Goal: Task Accomplishment & Management: Complete application form

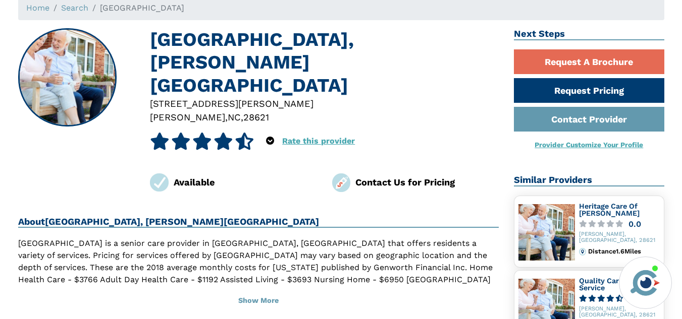
scroll to position [66, 0]
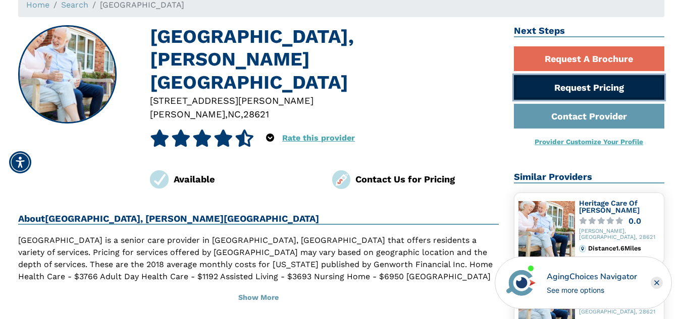
click at [579, 78] on link "Request Pricing" at bounding box center [589, 87] width 150 height 25
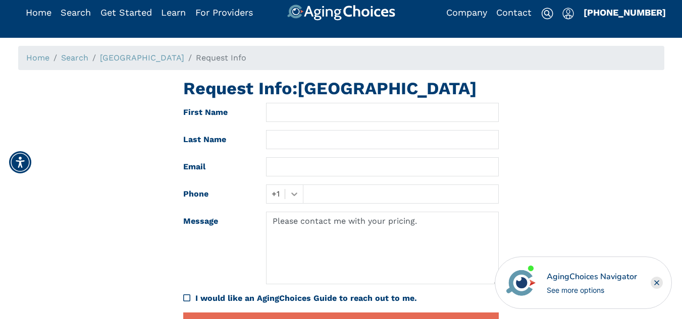
scroll to position [16, 0]
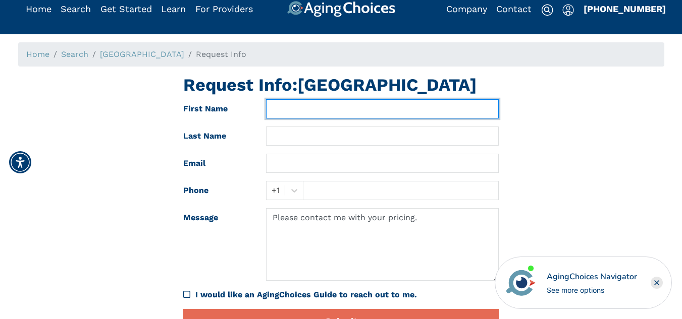
click at [337, 115] on input "text" at bounding box center [382, 108] width 233 height 19
type input "McKenzie"
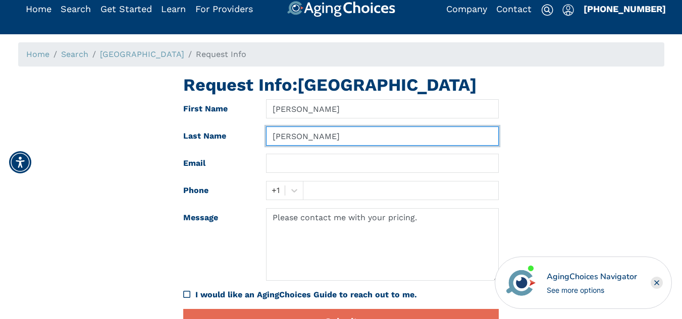
type input "Pruitt"
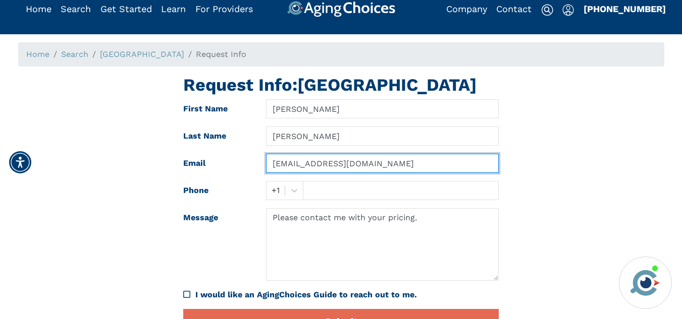
type input "kenziepruitt04@gmail.com"
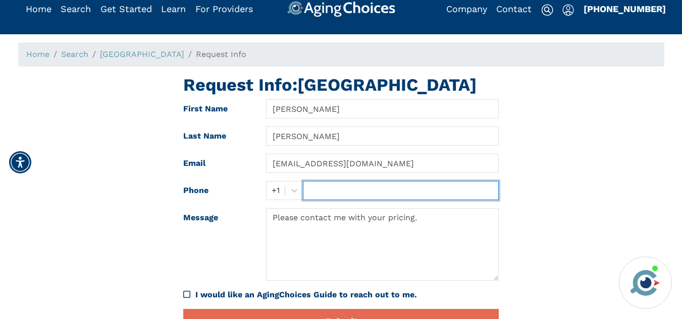
click at [359, 181] on input "text" at bounding box center [401, 190] width 196 height 19
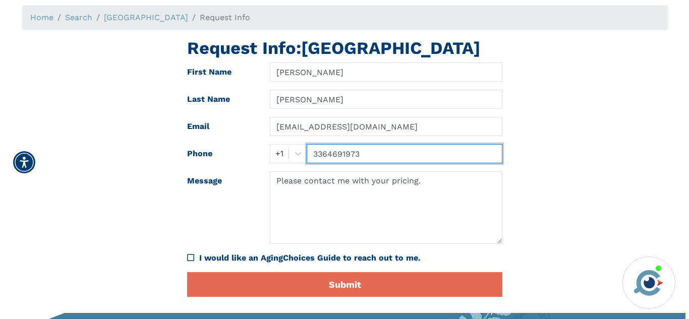
scroll to position [53, 0]
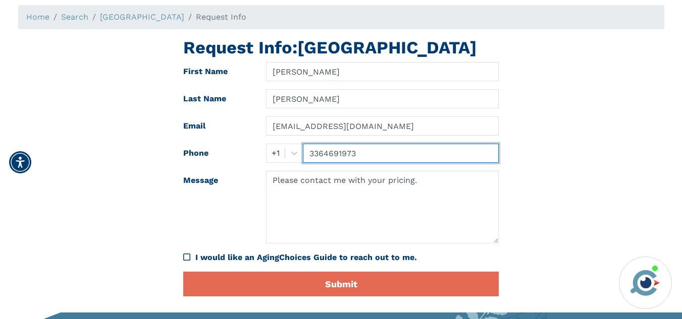
type input "3364691973"
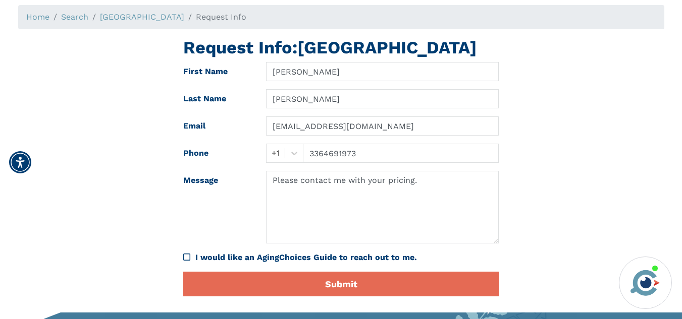
click at [184, 255] on icon "I would like an AgingChoices Guide to reach out to me." at bounding box center [186, 257] width 7 height 8
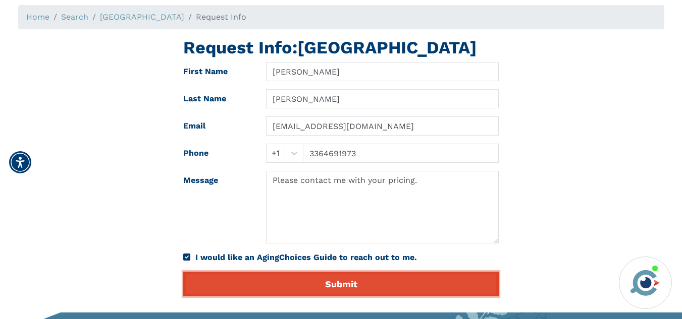
click at [255, 276] on button "Submit" at bounding box center [340, 284] width 315 height 25
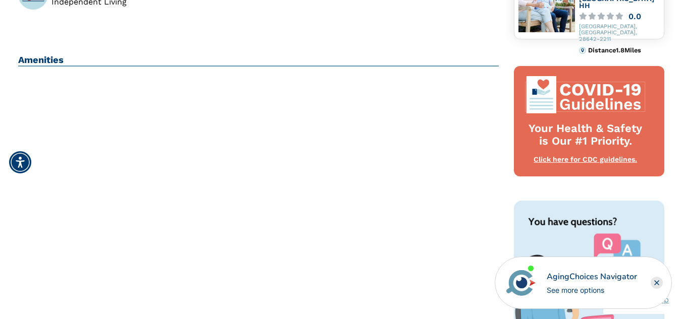
scroll to position [276, 0]
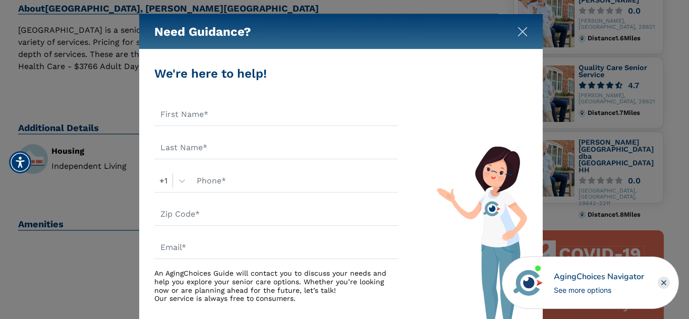
click at [520, 31] on img "Close" at bounding box center [523, 32] width 10 height 10
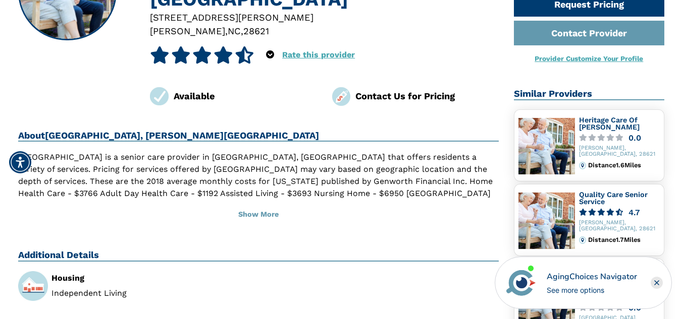
scroll to position [148, 0]
